Goal: Task Accomplishment & Management: Manage account settings

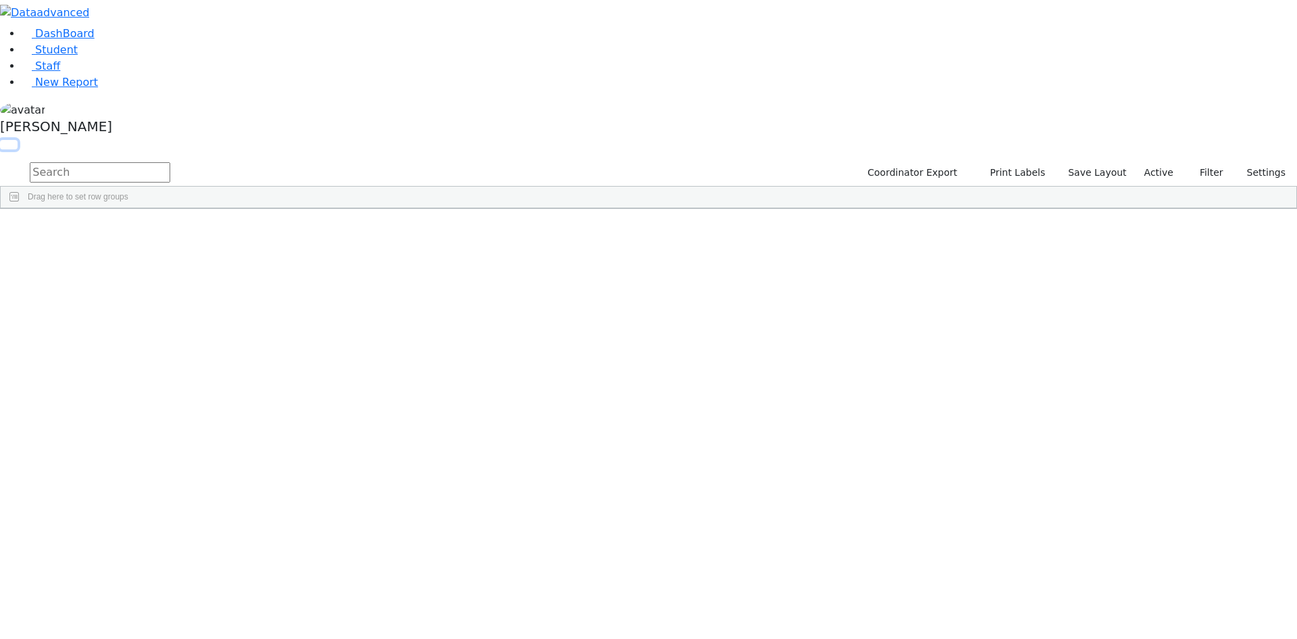
click at [18, 140] on button "button" at bounding box center [9, 144] width 18 height 9
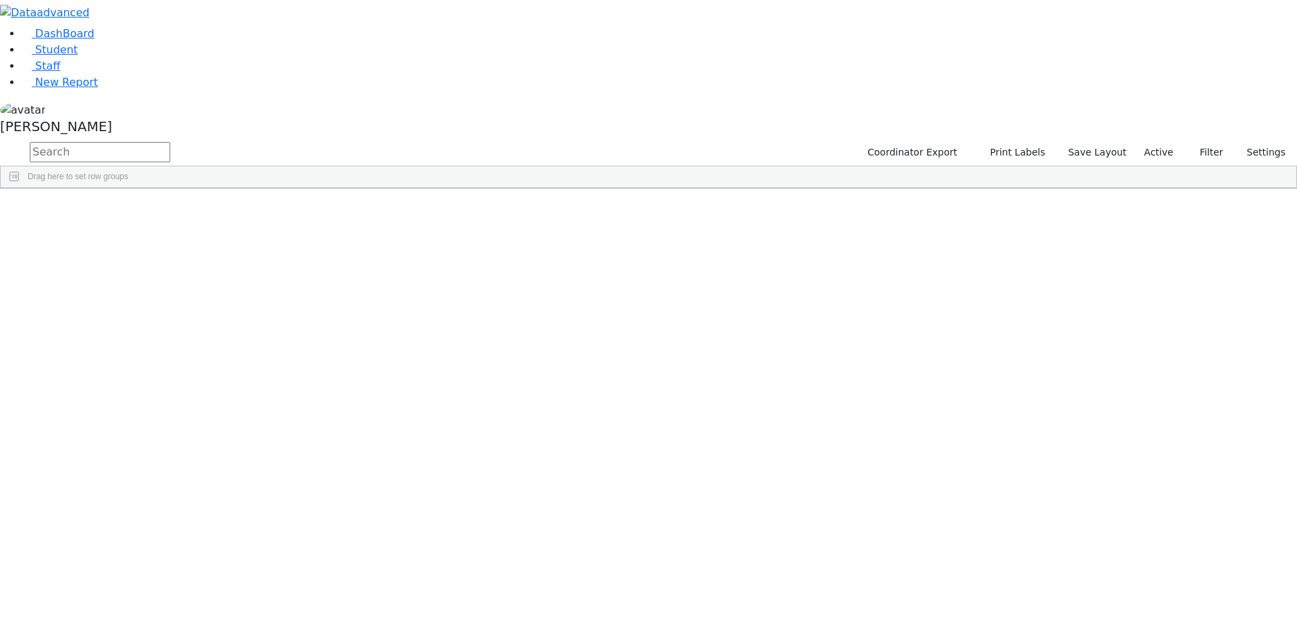
click at [1101, 195] on span at bounding box center [1095, 198] width 11 height 11
click at [1026, 197] on span "filter" at bounding box center [1020, 200] width 11 height 11
click at [993, 280] on input "checkbox" at bounding box center [987, 277] width 11 height 11
click at [993, 320] on input "checkbox" at bounding box center [987, 323] width 11 height 11
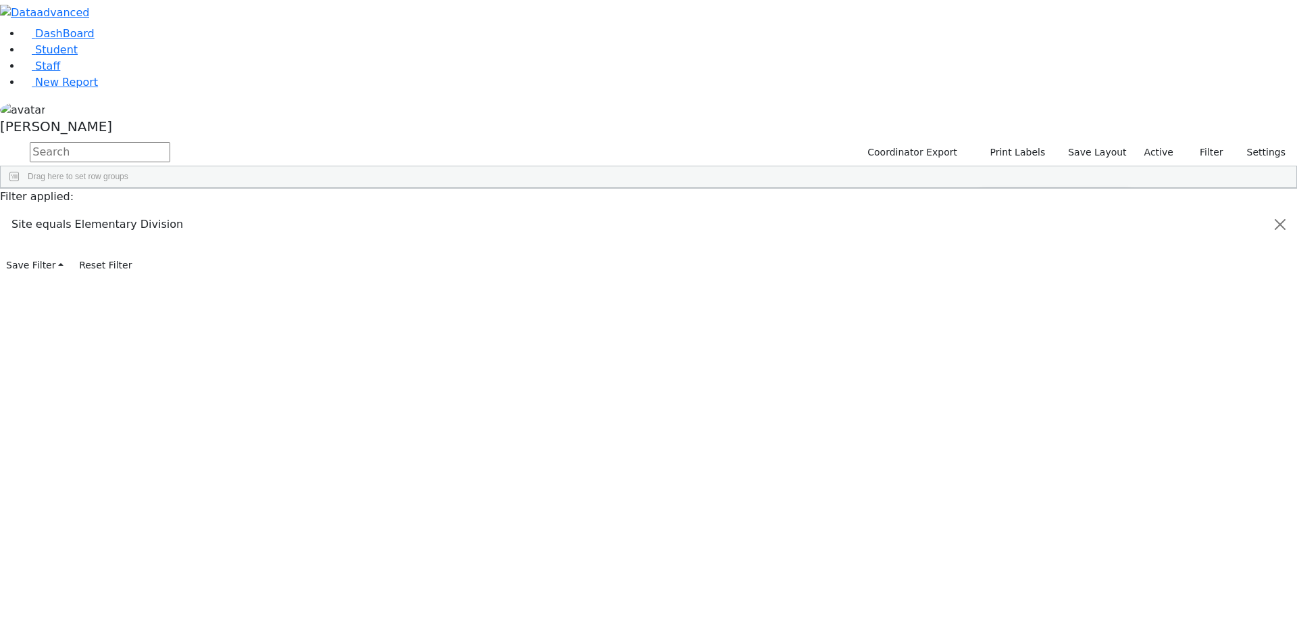
scroll to position [135, 0]
click at [993, 321] on input "checkbox" at bounding box center [987, 321] width 11 height 11
click at [993, 332] on input "checkbox" at bounding box center [987, 337] width 11 height 11
click at [993, 352] on input "checkbox" at bounding box center [987, 353] width 11 height 11
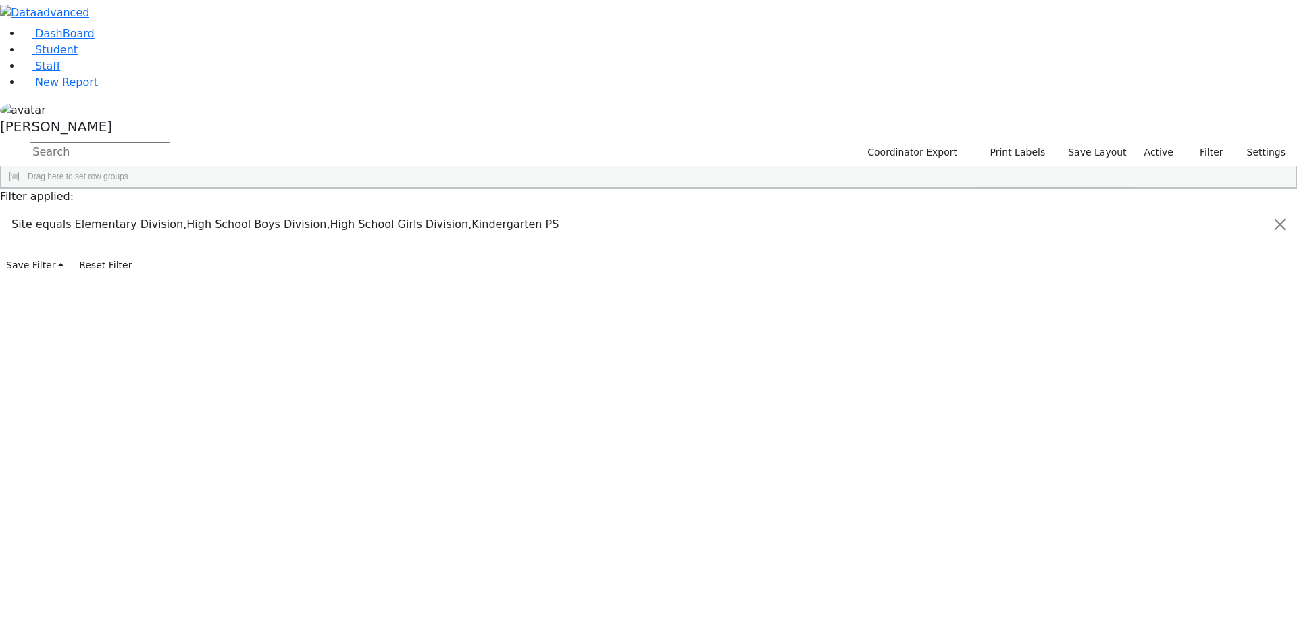
click at [993, 316] on input "checkbox" at bounding box center [987, 315] width 11 height 11
click at [0, 0] on div "Students 188 A 24 K 24 W 24 A 24 K 24 W 24 A" at bounding box center [0, 0] width 0 height 0
click at [133, 140] on div "[PERSON_NAME]" at bounding box center [648, 120] width 1297 height 39
click at [178, 107] on link "Sign Out" at bounding box center [190, 97] width 107 height 22
